Goal: Information Seeking & Learning: Obtain resource

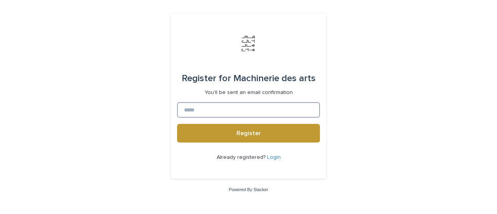
click at [229, 104] on input at bounding box center [248, 110] width 143 height 16
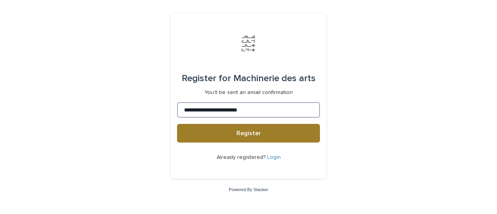
type input "**********"
click at [257, 134] on span "Register" at bounding box center [249, 133] width 24 height 6
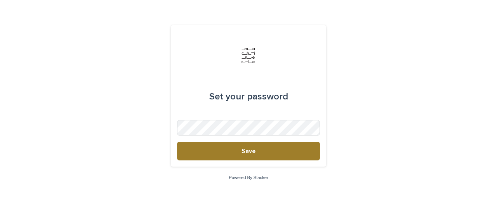
click at [228, 155] on button "Save" at bounding box center [248, 151] width 143 height 19
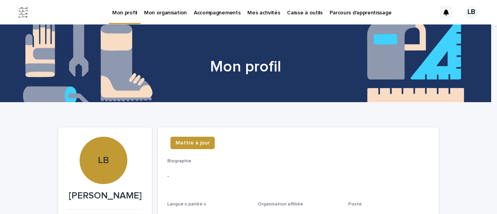
click at [303, 9] on p "Caisse à outils" at bounding box center [304, 8] width 35 height 16
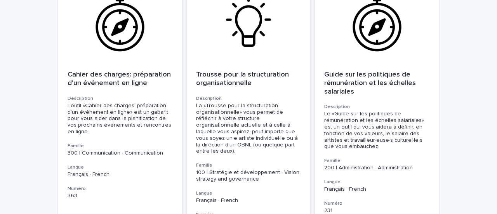
scroll to position [33, 0]
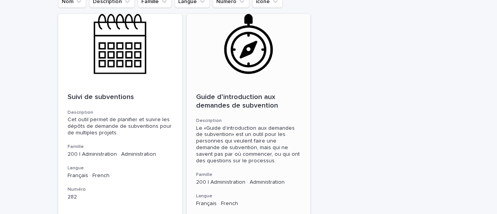
scroll to position [189, 0]
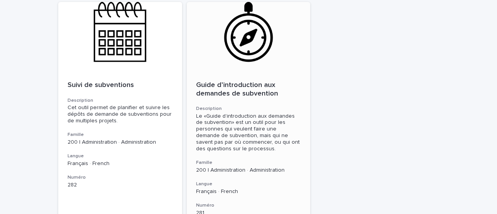
type input "******"
click at [230, 116] on div "Le «Guide d’introduction aux demandes de subvention» est un outil pour les pers…" at bounding box center [248, 132] width 105 height 39
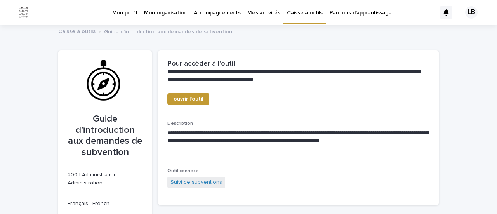
scroll to position [39, 0]
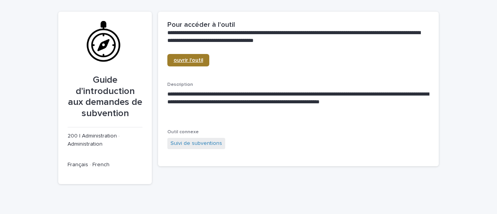
click at [176, 59] on span "ouvrir l'outil" at bounding box center [189, 59] width 30 height 5
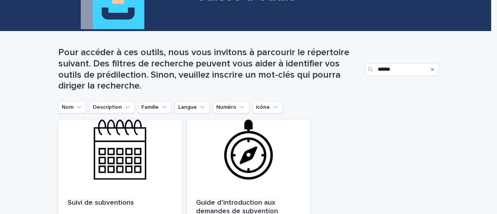
scroll to position [155, 0]
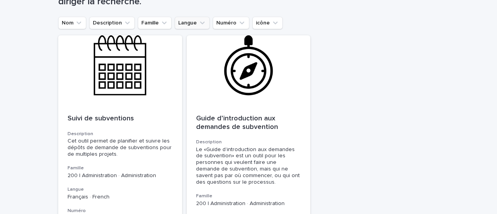
click at [183, 25] on button "Langue" at bounding box center [192, 23] width 35 height 12
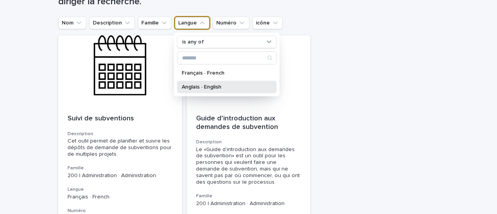
click at [186, 85] on p "Anglais · English" at bounding box center [223, 86] width 82 height 5
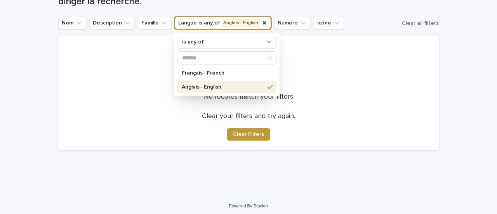
click at [369, 65] on div at bounding box center [249, 67] width 362 height 44
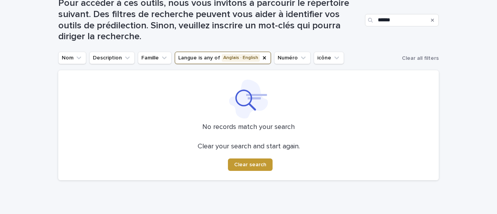
scroll to position [75, 0]
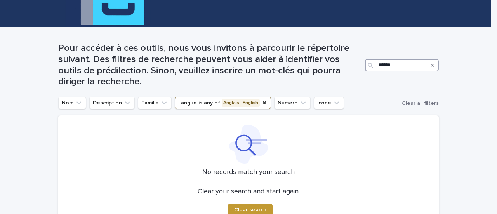
drag, startPoint x: 400, startPoint y: 67, endPoint x: 323, endPoint y: 58, distance: 77.0
click at [323, 58] on div "Pour accéder à ces outils, nous vous invitons à parcourir le répertoire suivant…" at bounding box center [248, 65] width 381 height 45
type input "*****"
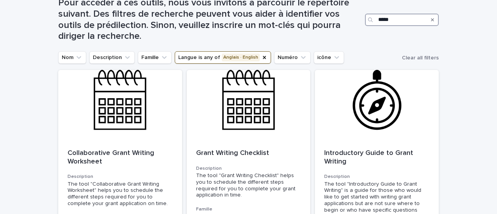
scroll to position [153, 0]
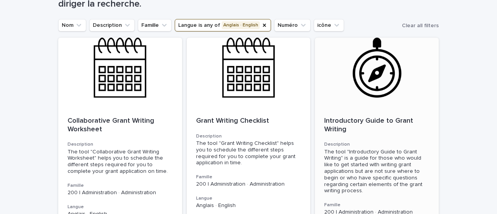
click at [361, 70] on div at bounding box center [377, 73] width 124 height 70
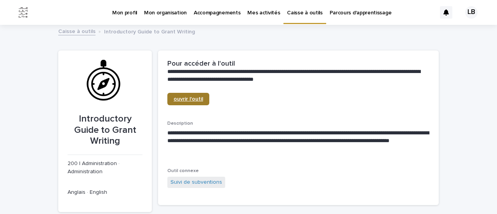
click at [183, 98] on span "ouvrir l'outil" at bounding box center [189, 98] width 30 height 5
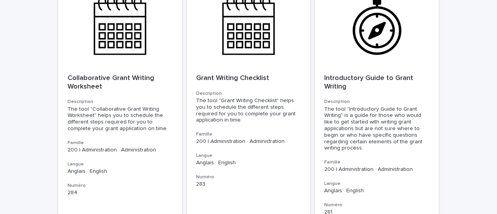
scroll to position [194, 0]
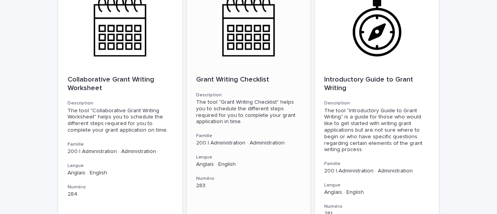
click at [261, 113] on div "The tool "Grant Writing Checklist" helps you to schedule the different steps re…" at bounding box center [248, 112] width 105 height 26
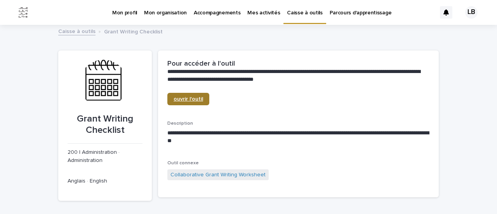
click at [181, 100] on span "ouvrir l'outil" at bounding box center [189, 98] width 30 height 5
click at [78, 34] on link "Caisse à outils" at bounding box center [76, 30] width 37 height 9
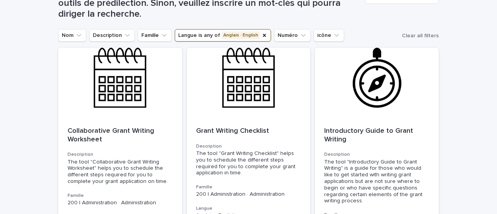
scroll to position [194, 0]
